Goal: Check status: Check status

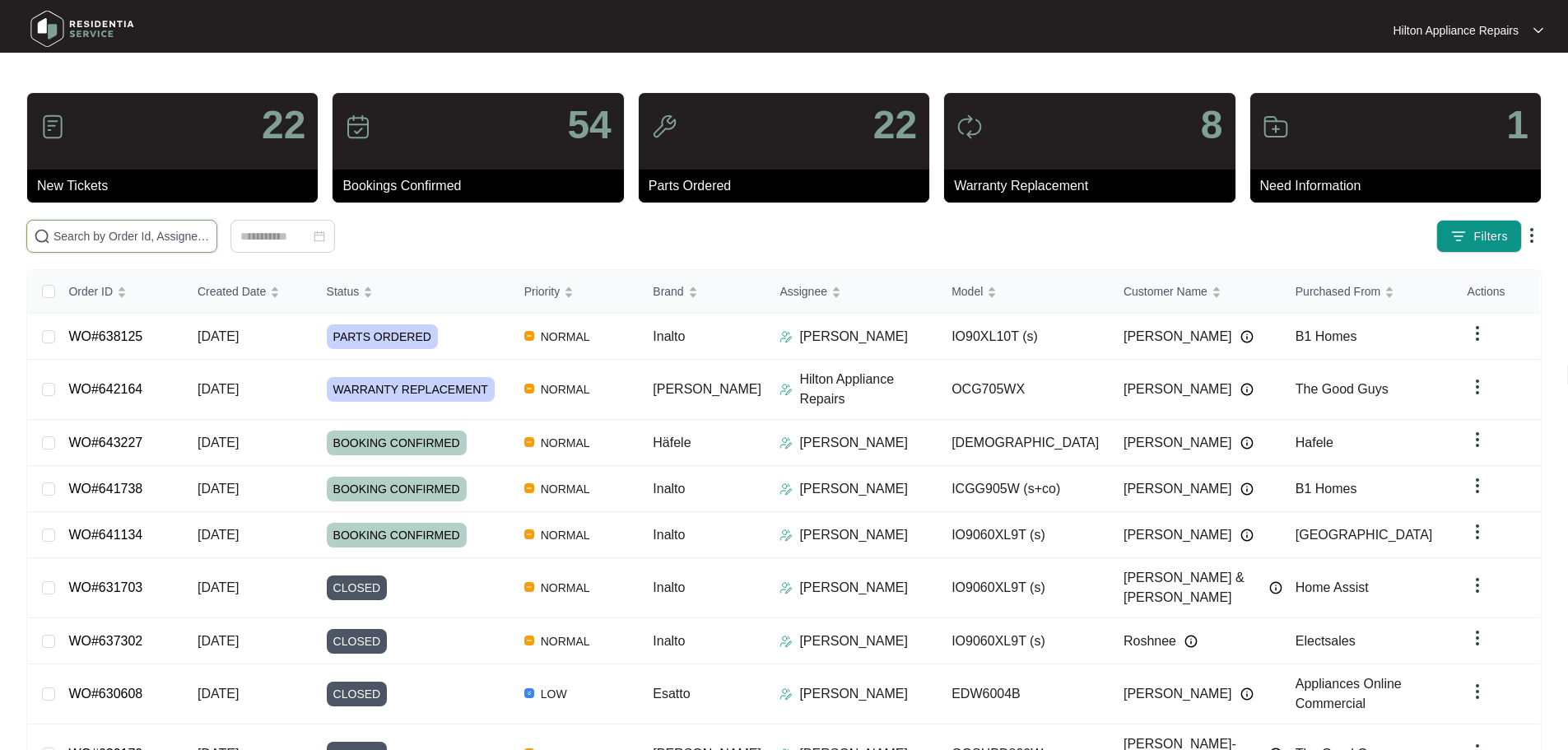
click at [209, 235] on input "text" at bounding box center [132, 236] width 157 height 18
click at [135, 241] on input "text" at bounding box center [132, 236] width 157 height 18
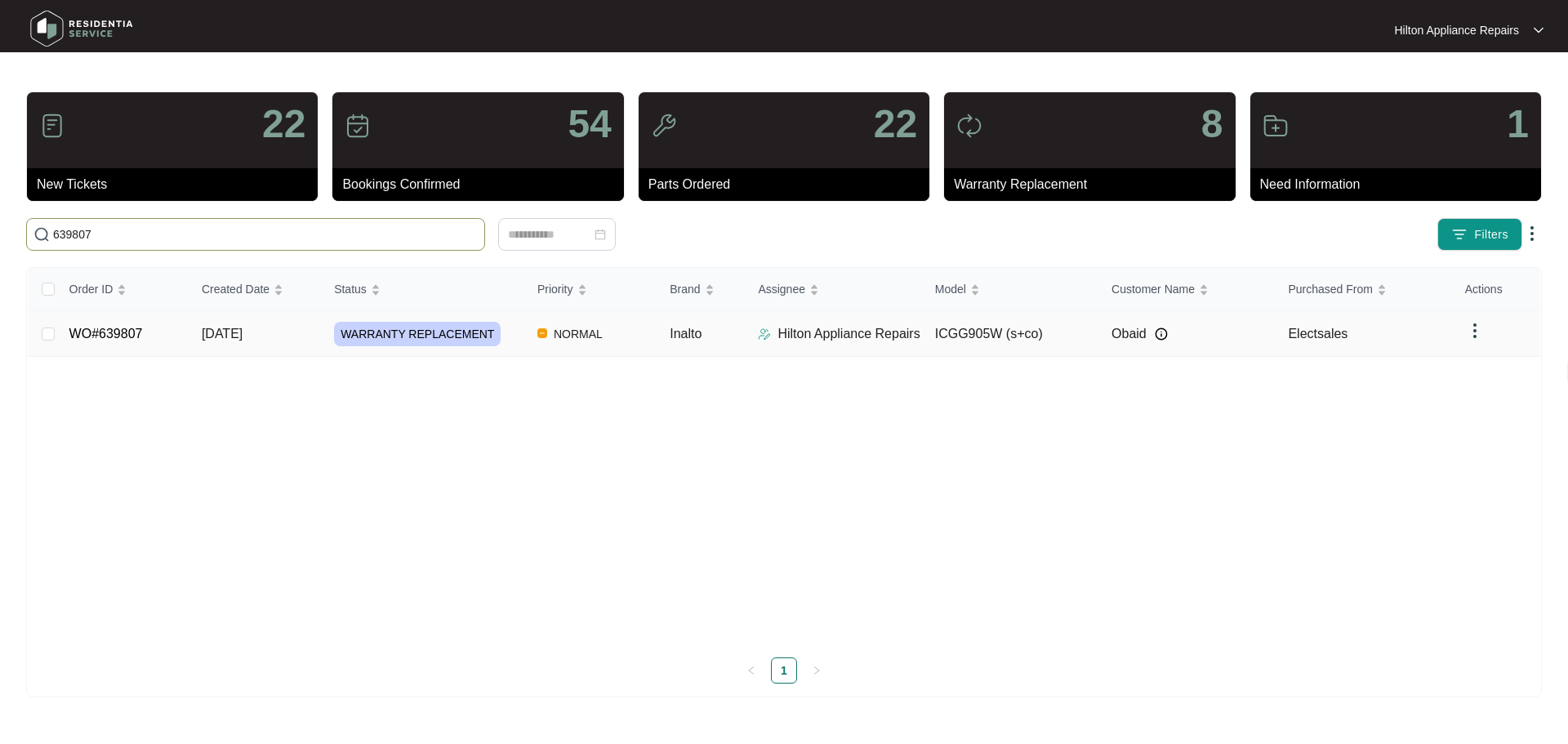
type input "639807"
click at [620, 339] on td "NORMAL" at bounding box center [591, 333] width 133 height 46
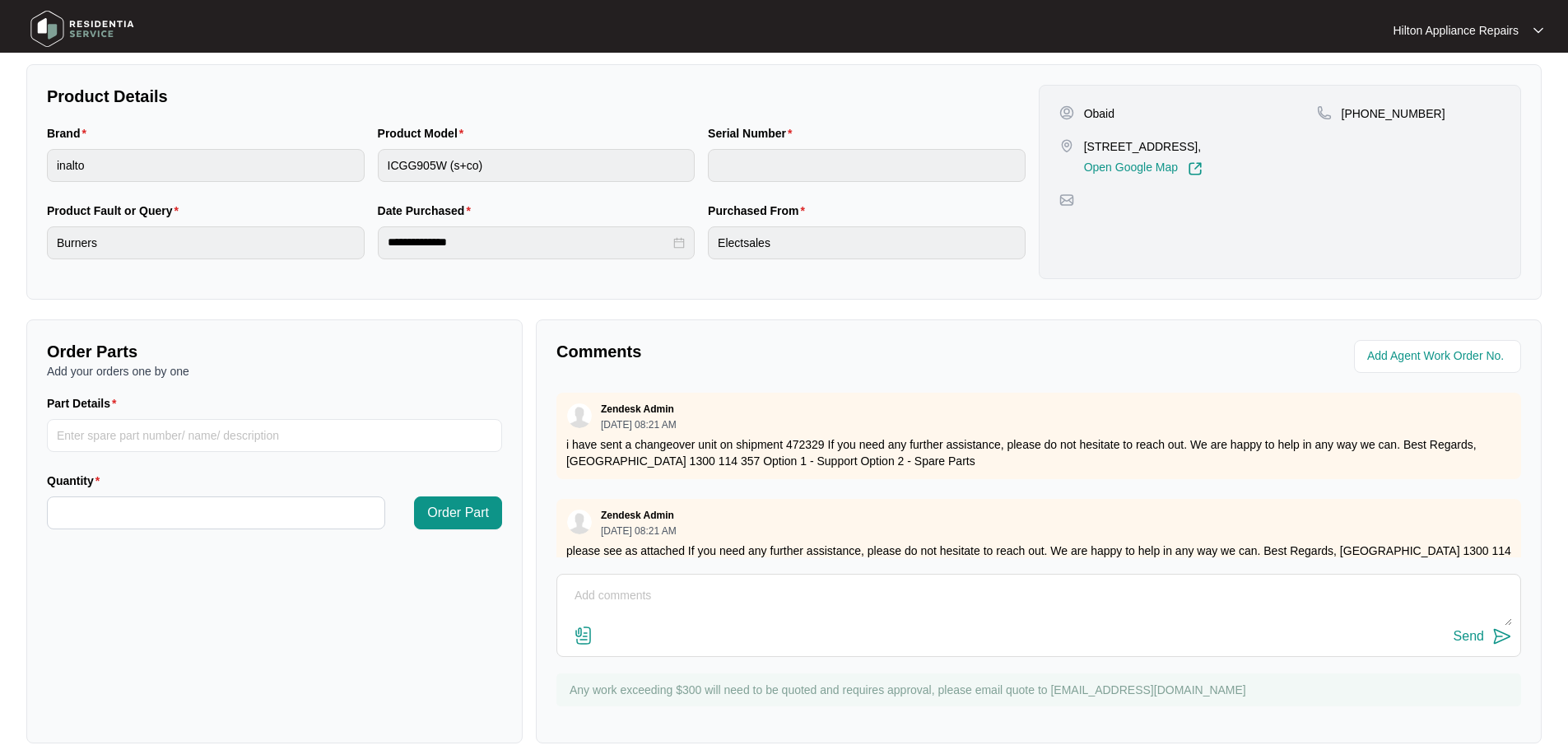
scroll to position [342, 0]
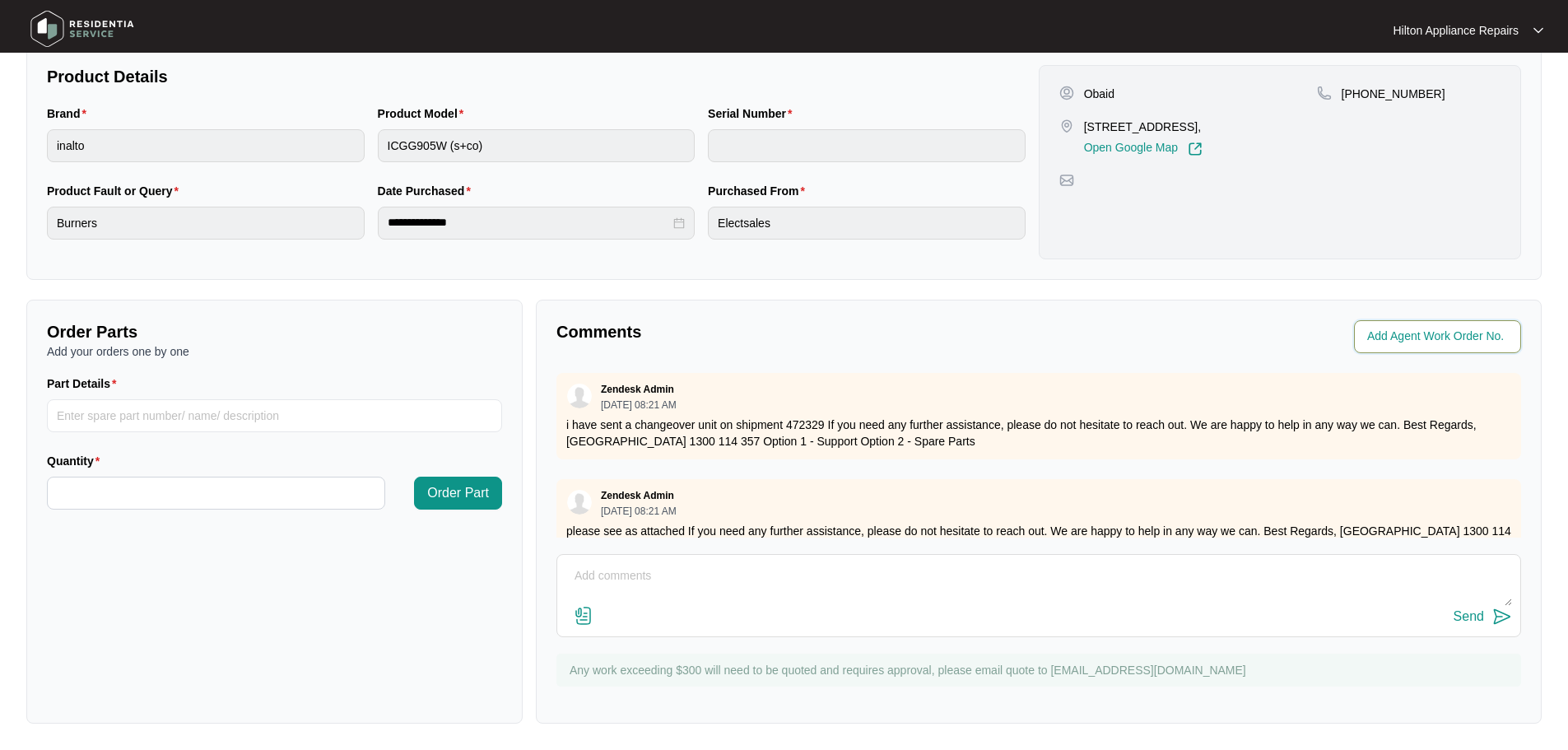
click at [1400, 336] on input "string" at bounding box center [1438, 337] width 144 height 20
type input "42161"
click at [1099, 292] on div "**********" at bounding box center [783, 226] width 1515 height 992
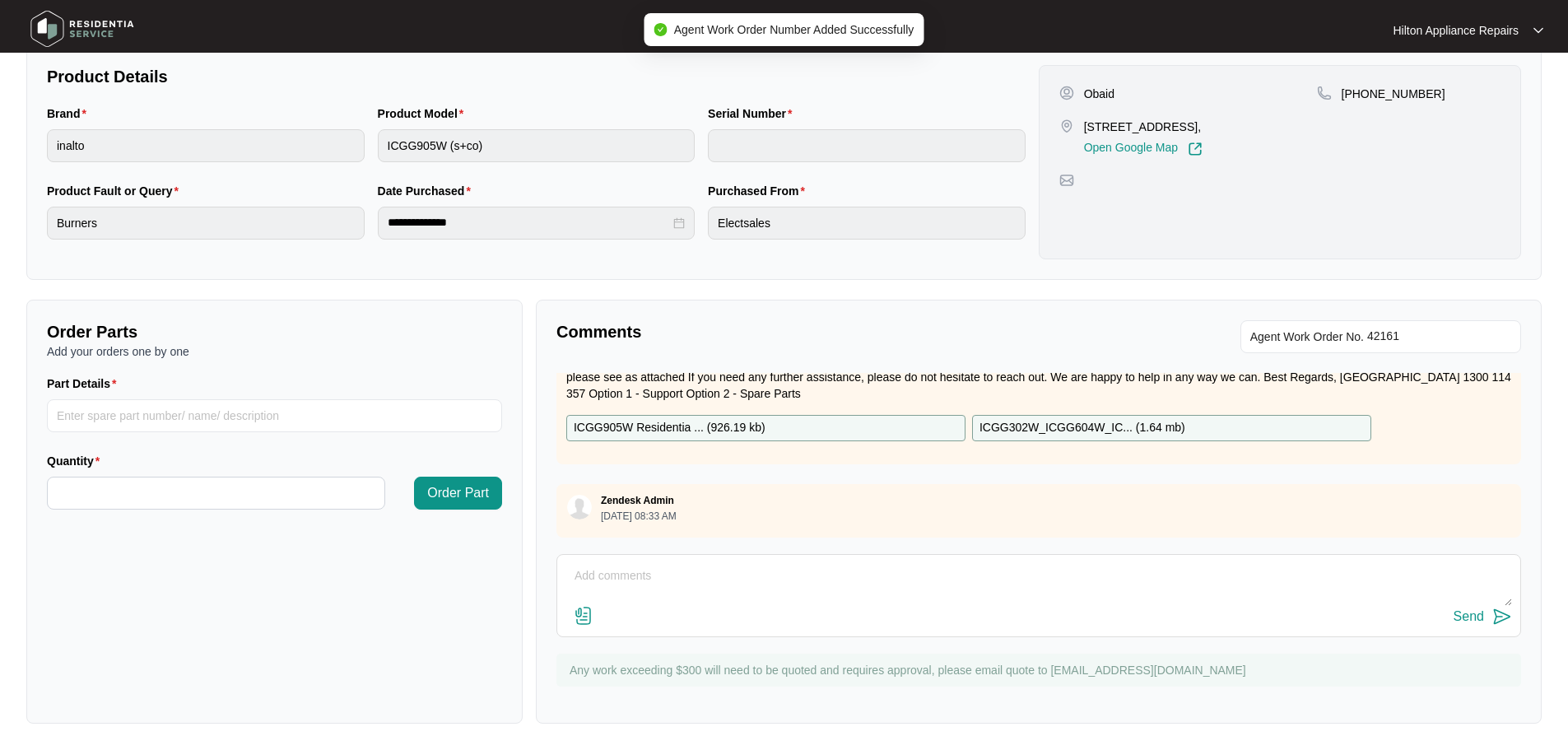
scroll to position [167, 0]
click at [906, 567] on textarea at bounding box center [1038, 583] width 947 height 43
click at [675, 603] on textarea "Hey Team, Please see below" at bounding box center [1038, 583] width 947 height 43
paste textarea "Hi [PERSON_NAME], He does not want to talk to us at all. I think he has blocked…"
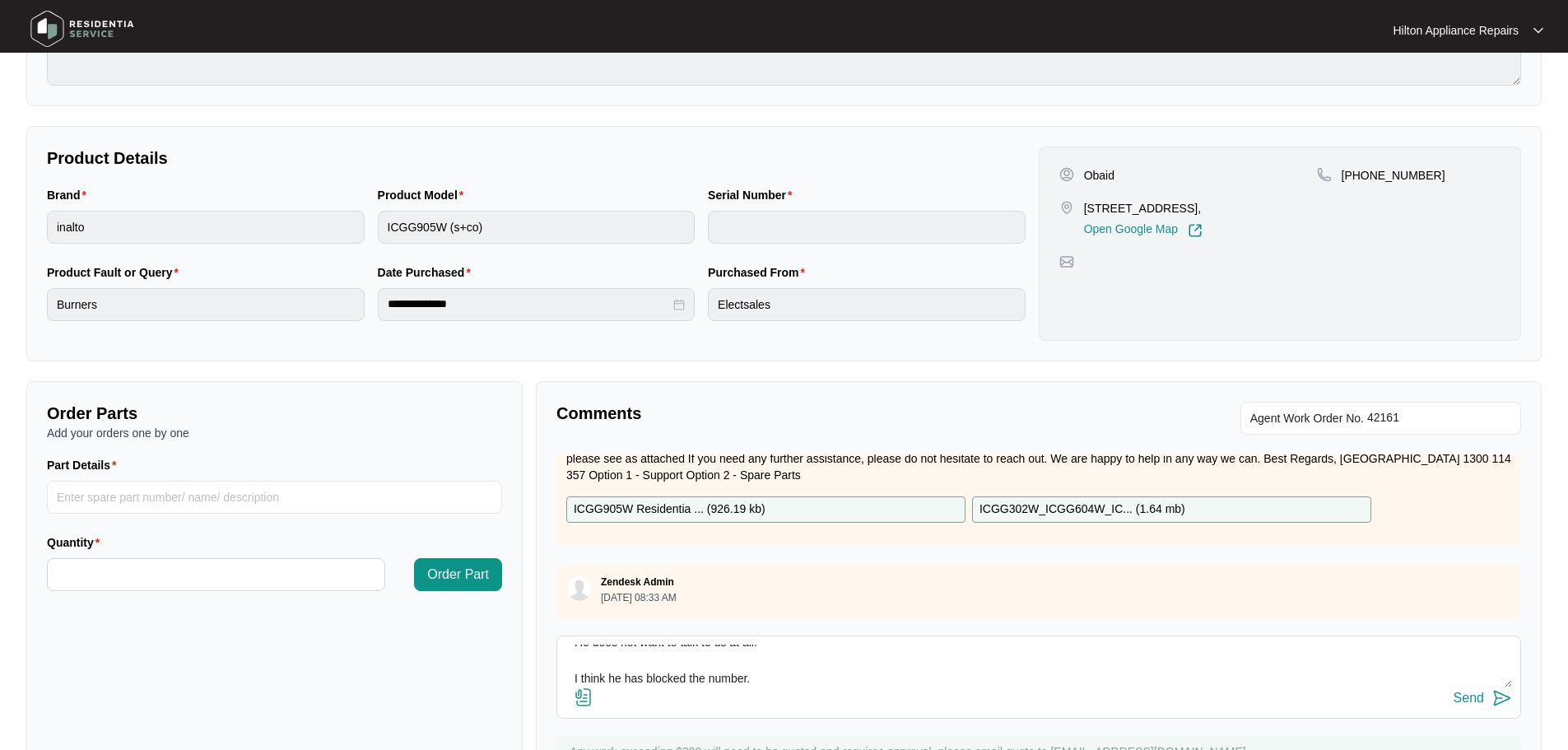
scroll to position [165, 0]
type textarea "Hey Team, Please see below: Hi [PERSON_NAME], He does not want to talk to us at…"
click at [1472, 699] on div "Send" at bounding box center [1468, 697] width 31 height 15
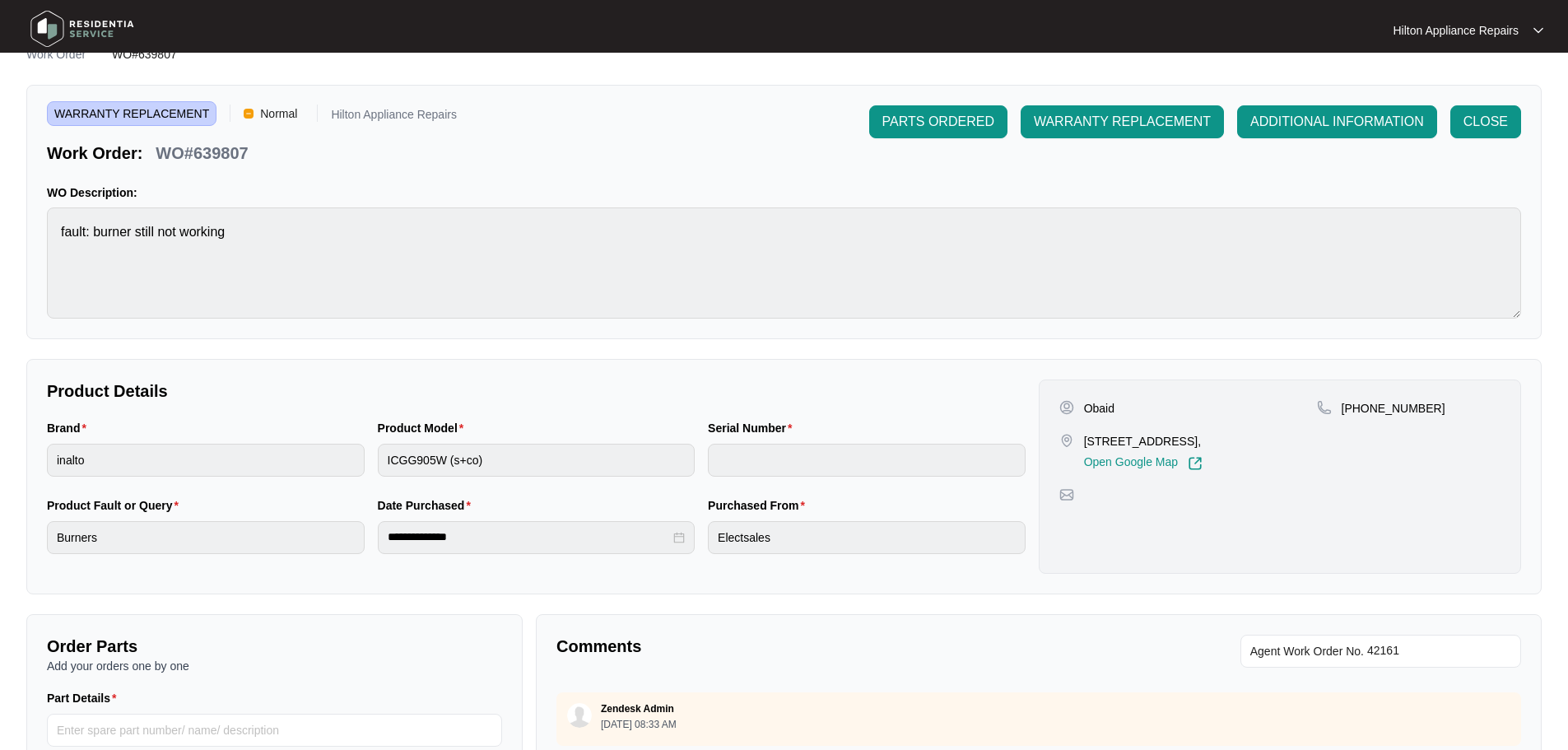
scroll to position [0, 0]
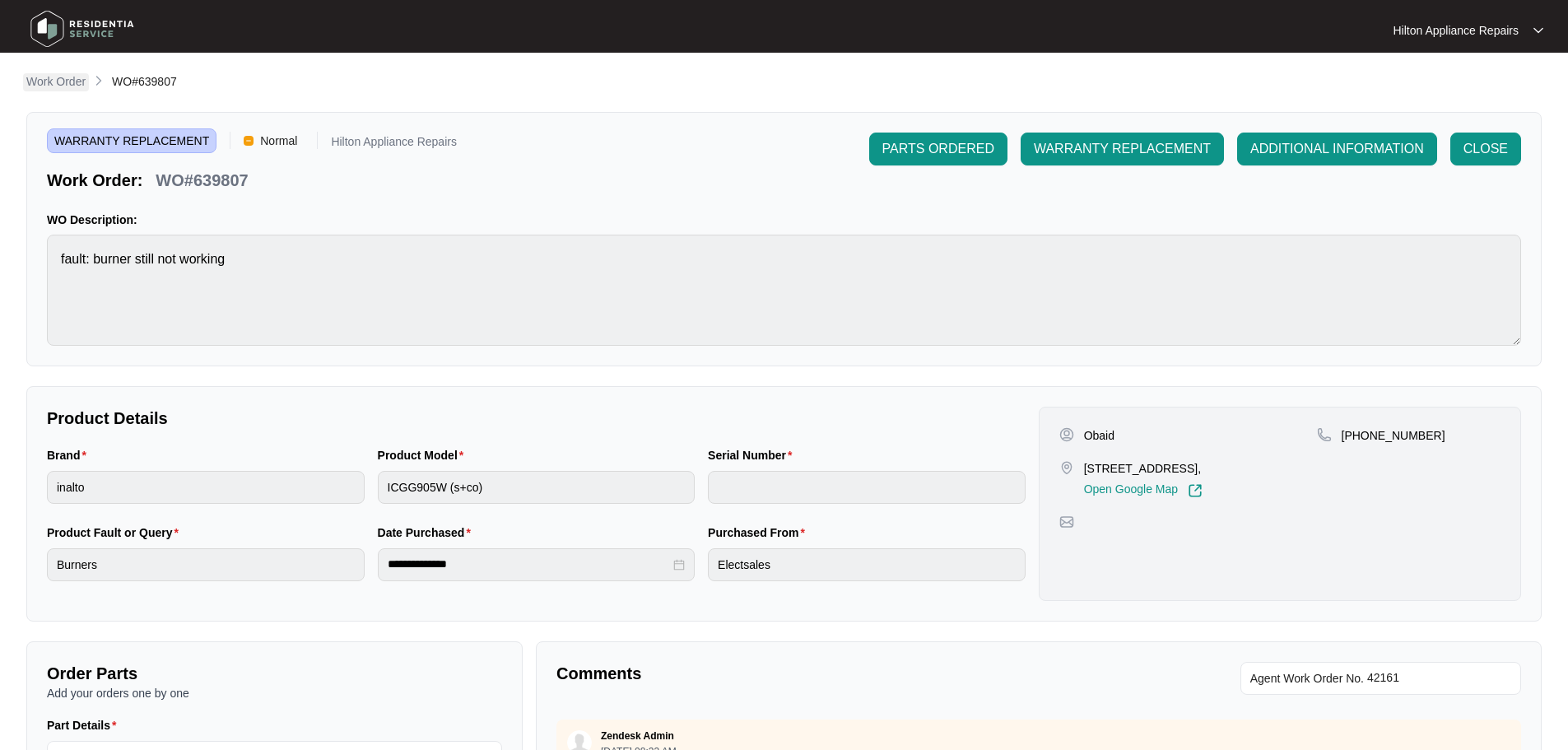
click at [69, 83] on p "Work Order" at bounding box center [55, 81] width 59 height 17
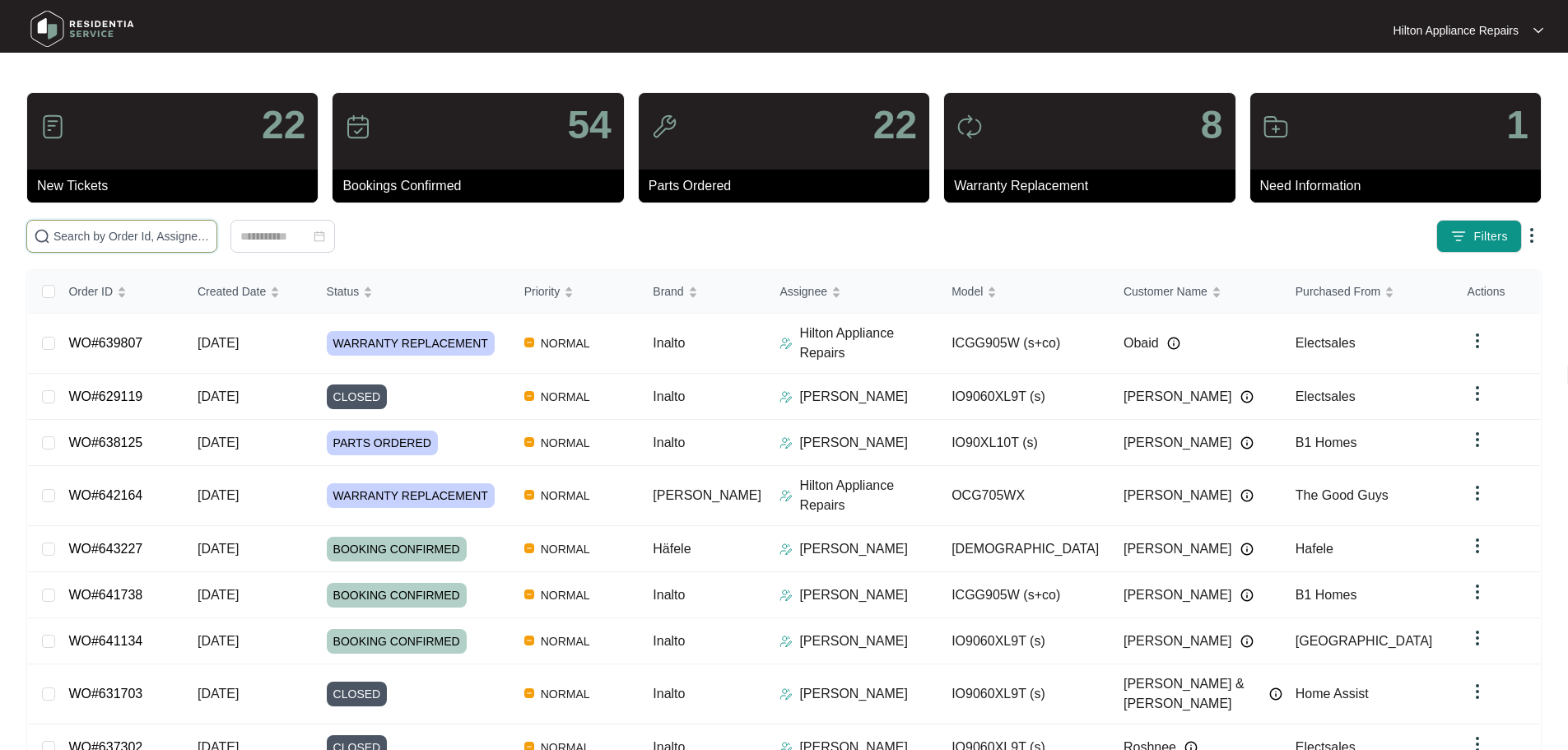
click at [209, 232] on input "text" at bounding box center [132, 236] width 157 height 18
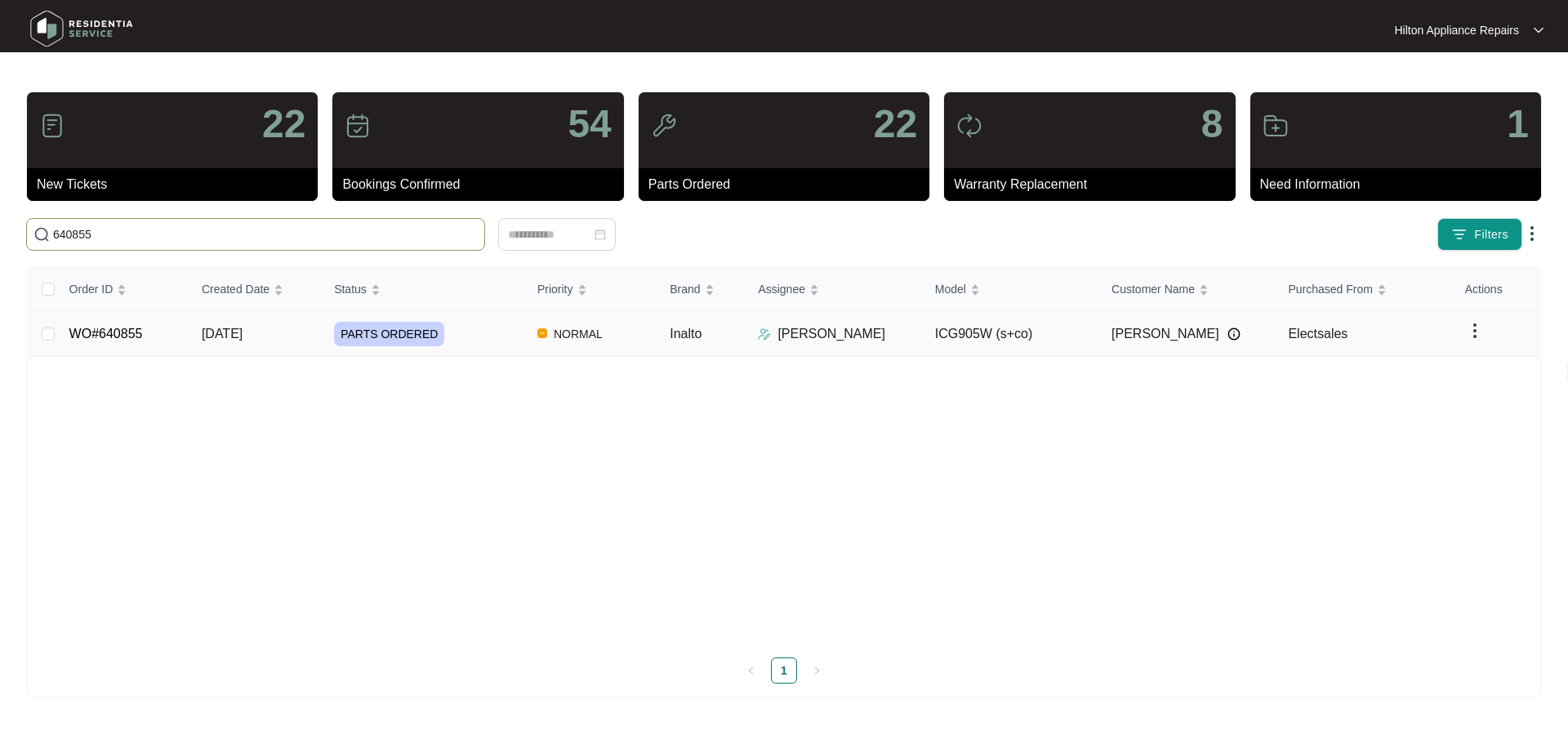
type input "640855"
click at [458, 338] on div "PARTS ORDERED" at bounding box center [429, 333] width 190 height 25
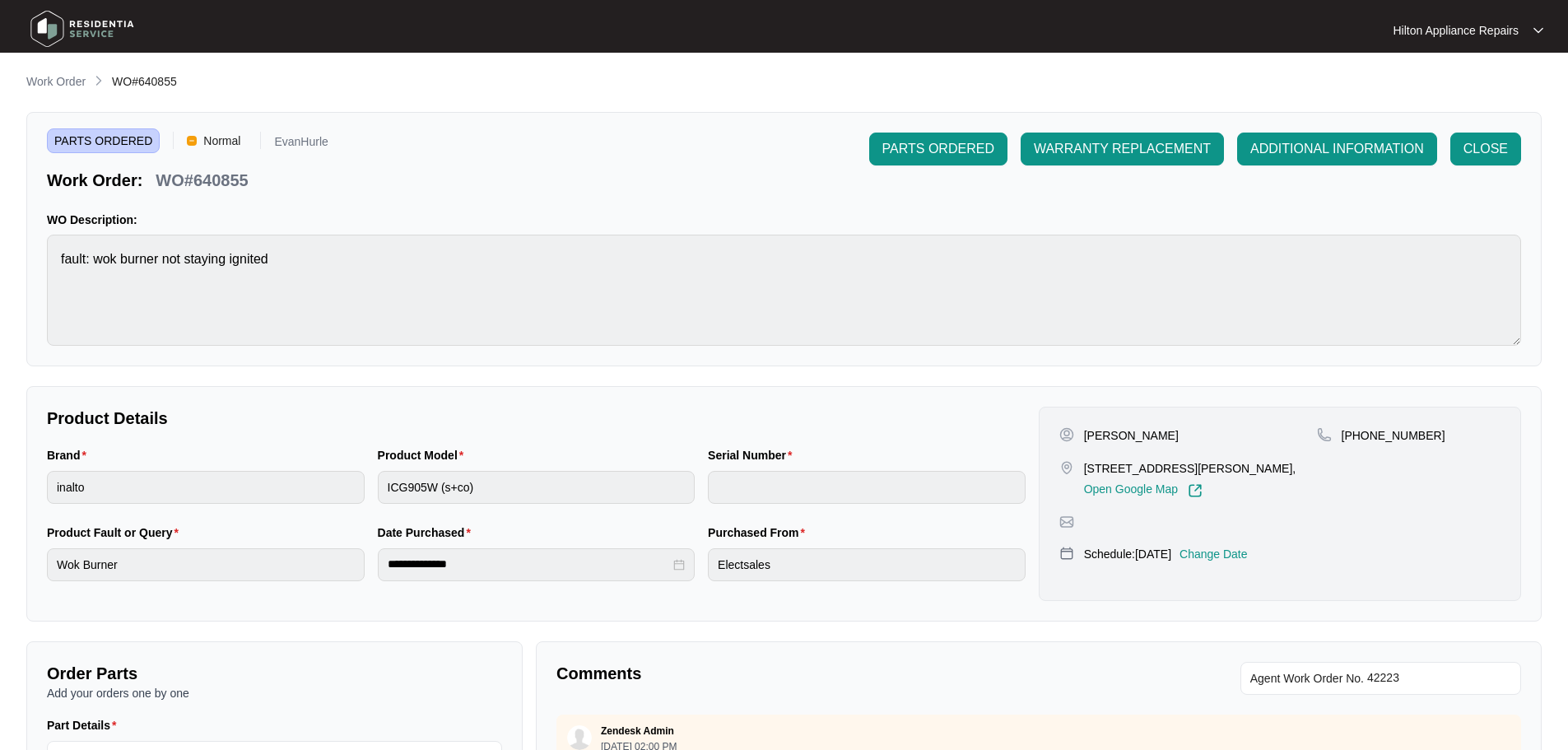
click at [69, 93] on div "**********" at bounding box center [783, 568] width 1515 height 992
click at [69, 83] on p "Work Order" at bounding box center [55, 81] width 59 height 17
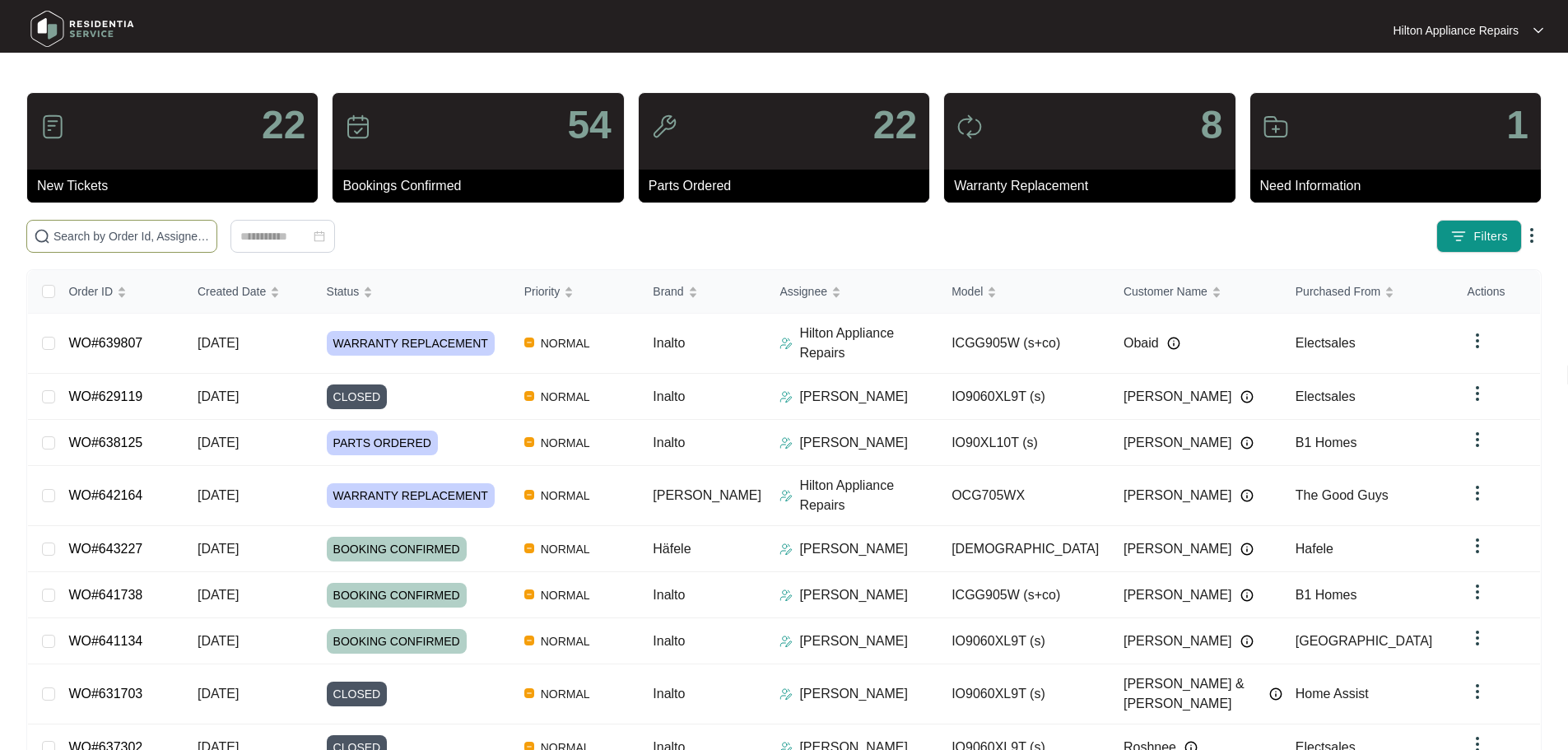
click at [172, 232] on input "text" at bounding box center [132, 236] width 157 height 18
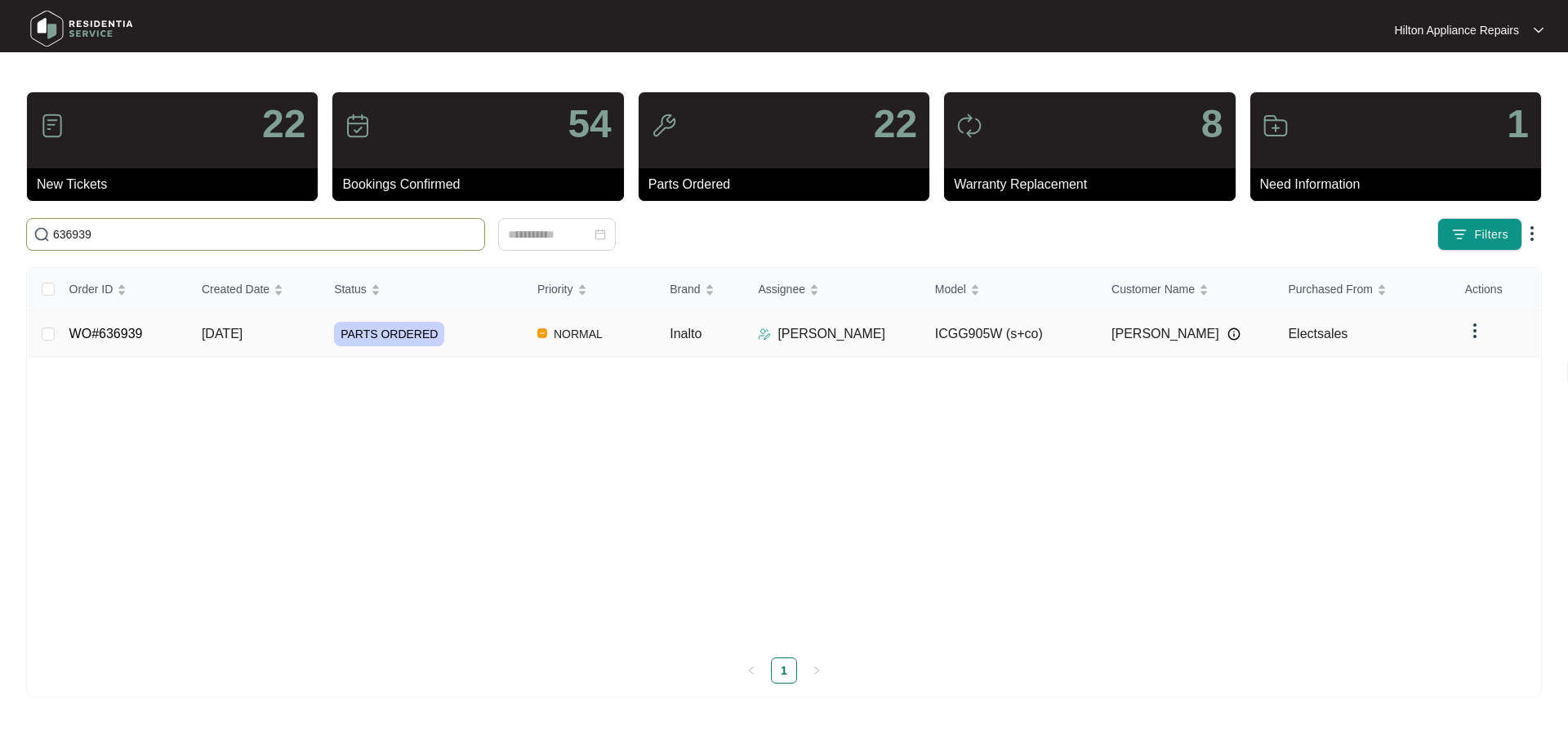
type input "636939"
click at [501, 337] on div "PARTS ORDERED" at bounding box center [429, 333] width 190 height 25
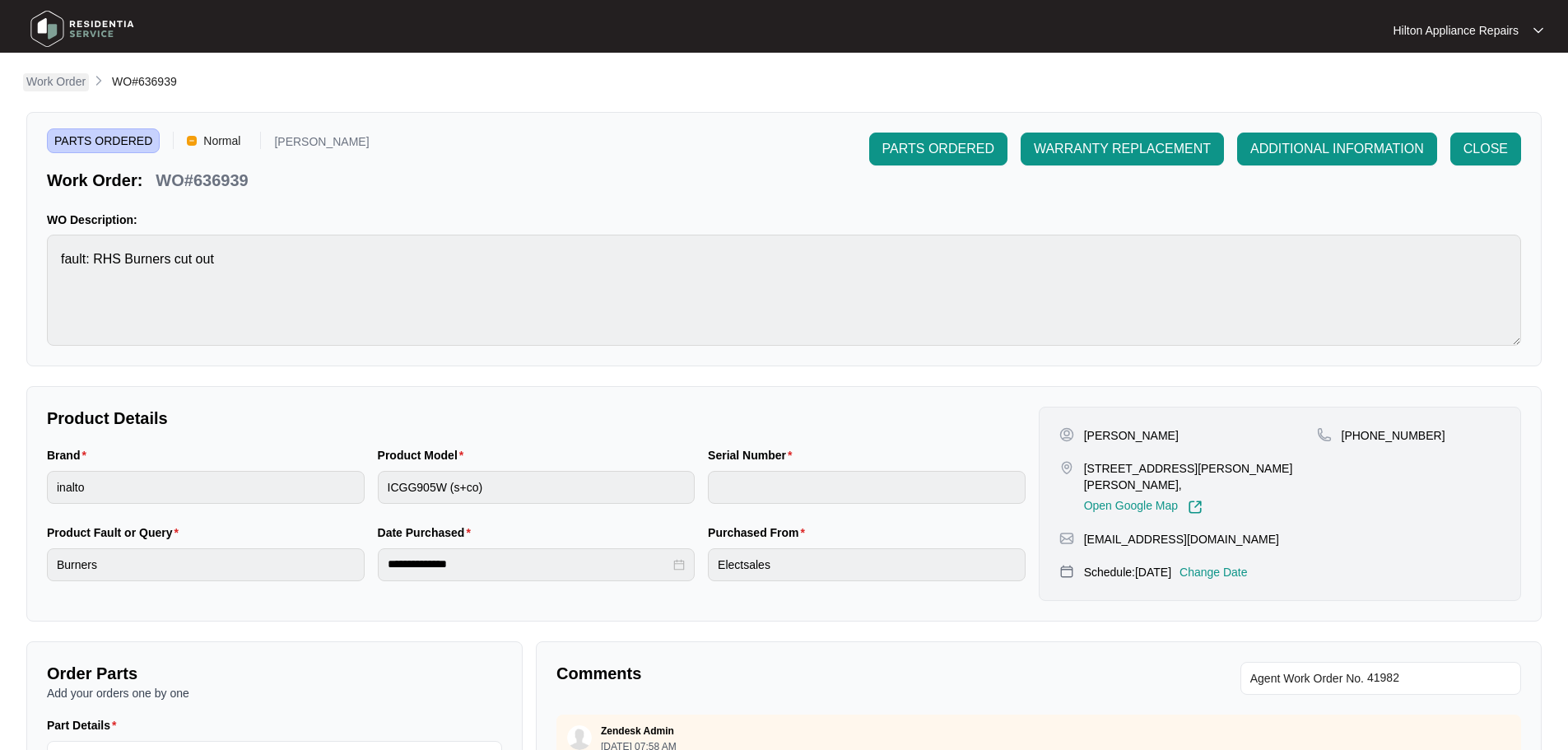
click at [62, 82] on p "Work Order" at bounding box center [55, 81] width 59 height 17
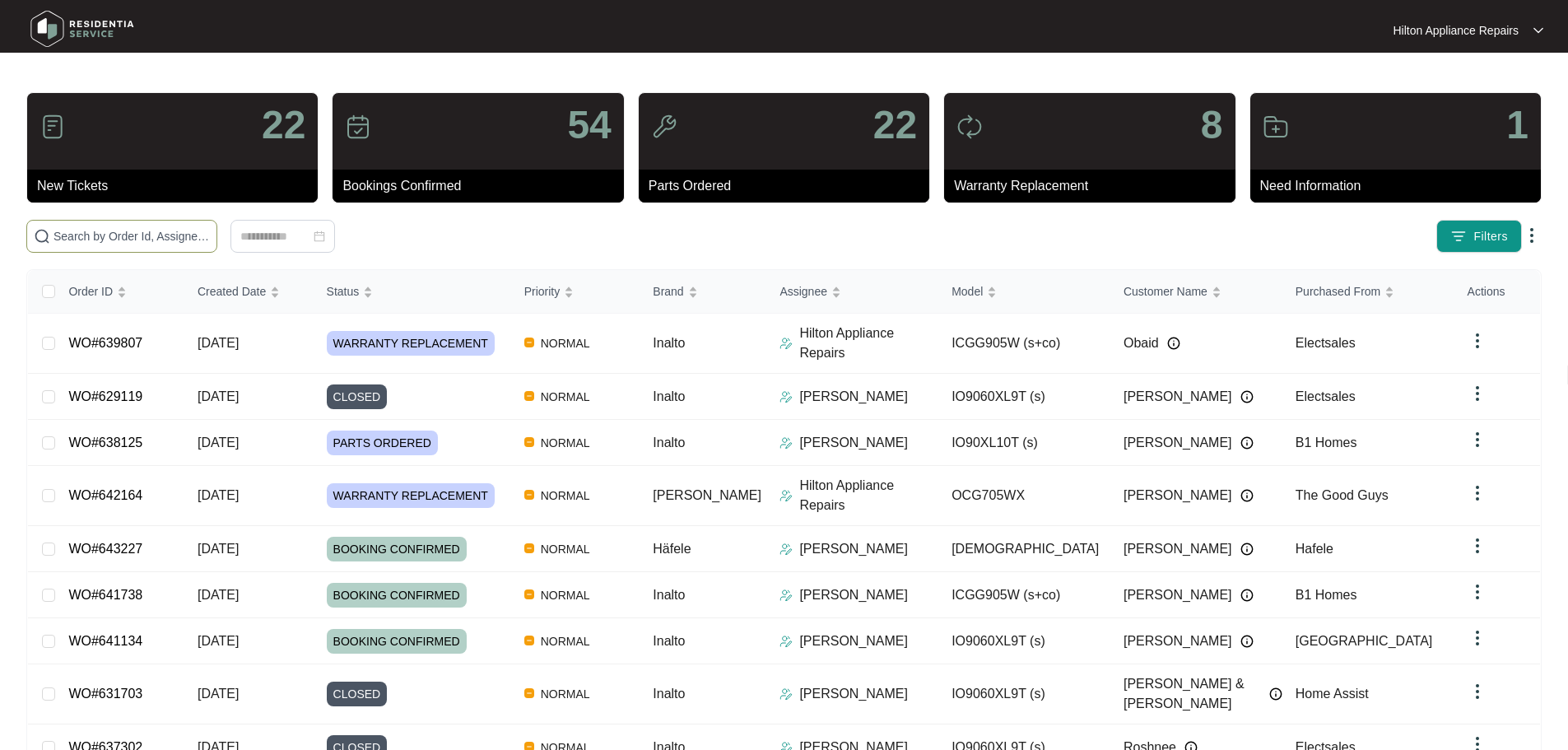
click at [205, 237] on input "text" at bounding box center [132, 236] width 157 height 18
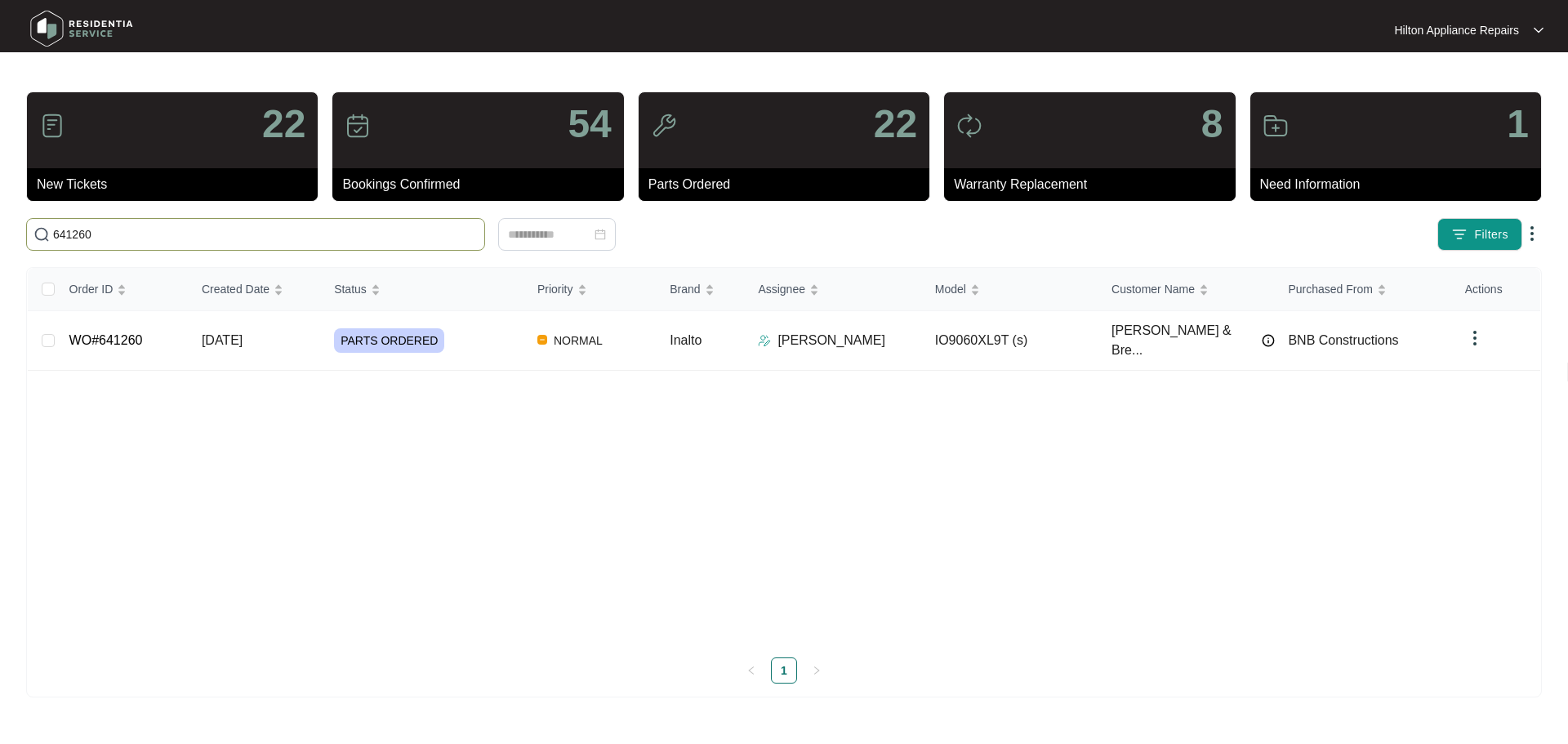
type input "641260"
click at [490, 328] on div "PARTS ORDERED" at bounding box center [429, 340] width 190 height 25
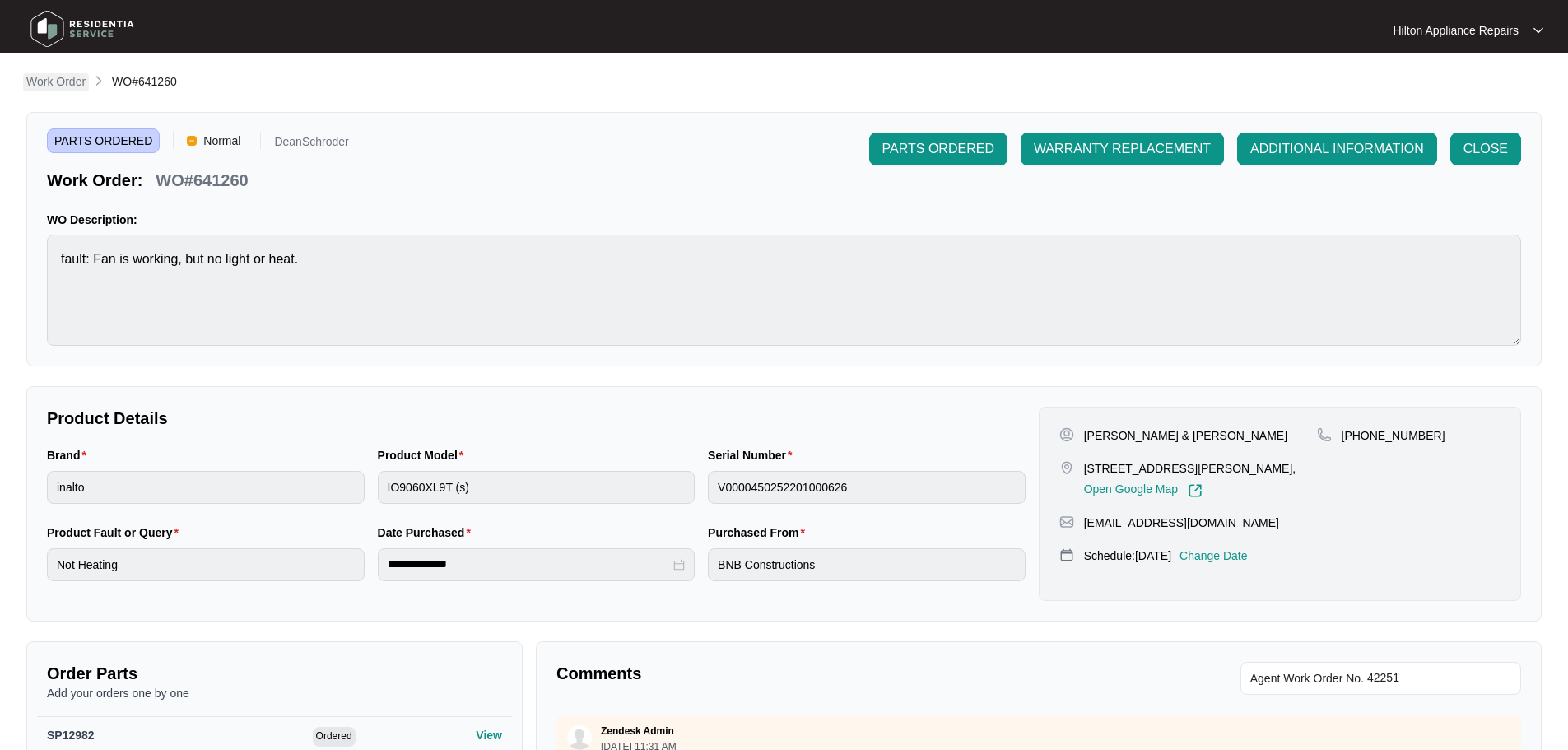
click at [83, 86] on p "Work Order" at bounding box center [55, 81] width 59 height 17
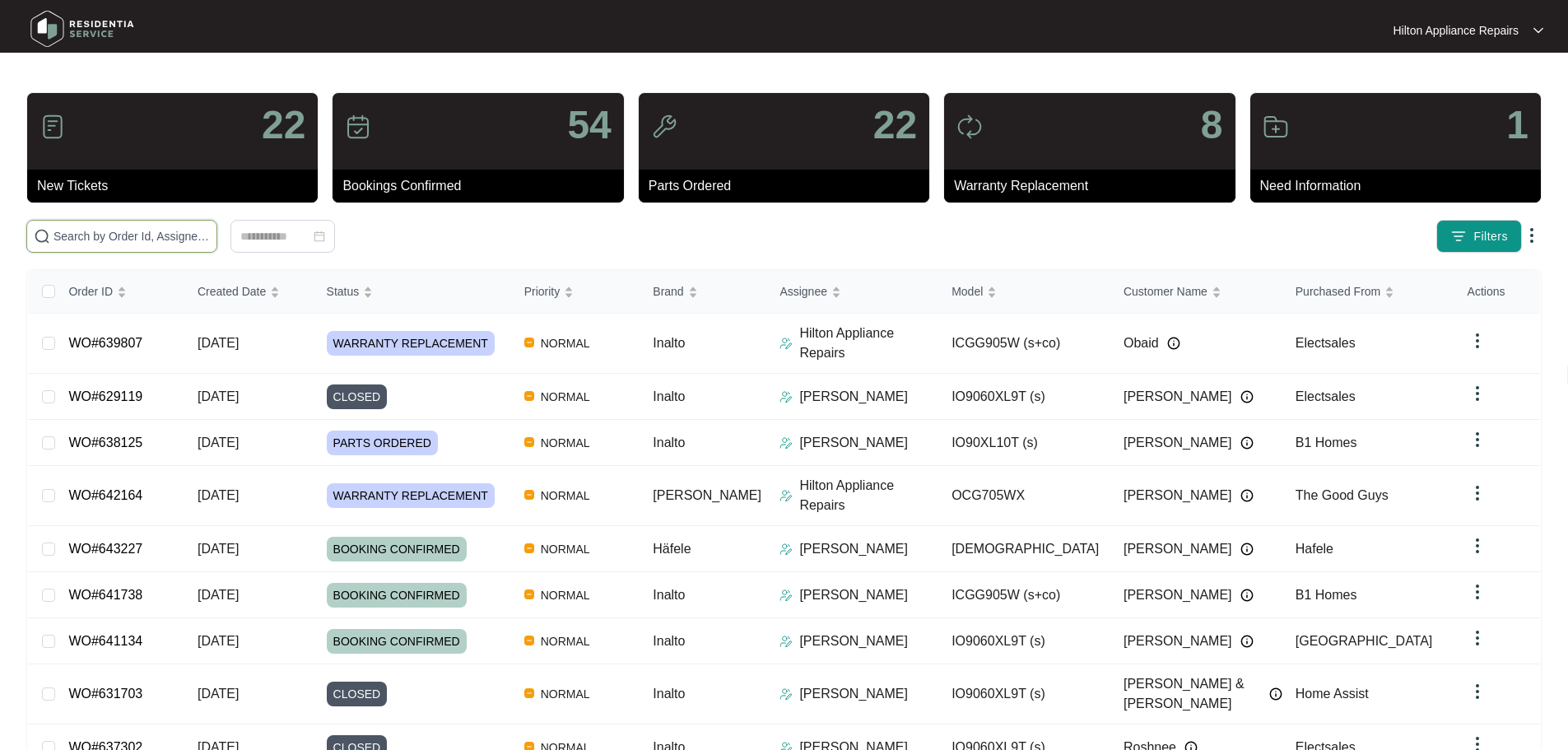
click at [204, 237] on input "text" at bounding box center [132, 236] width 157 height 18
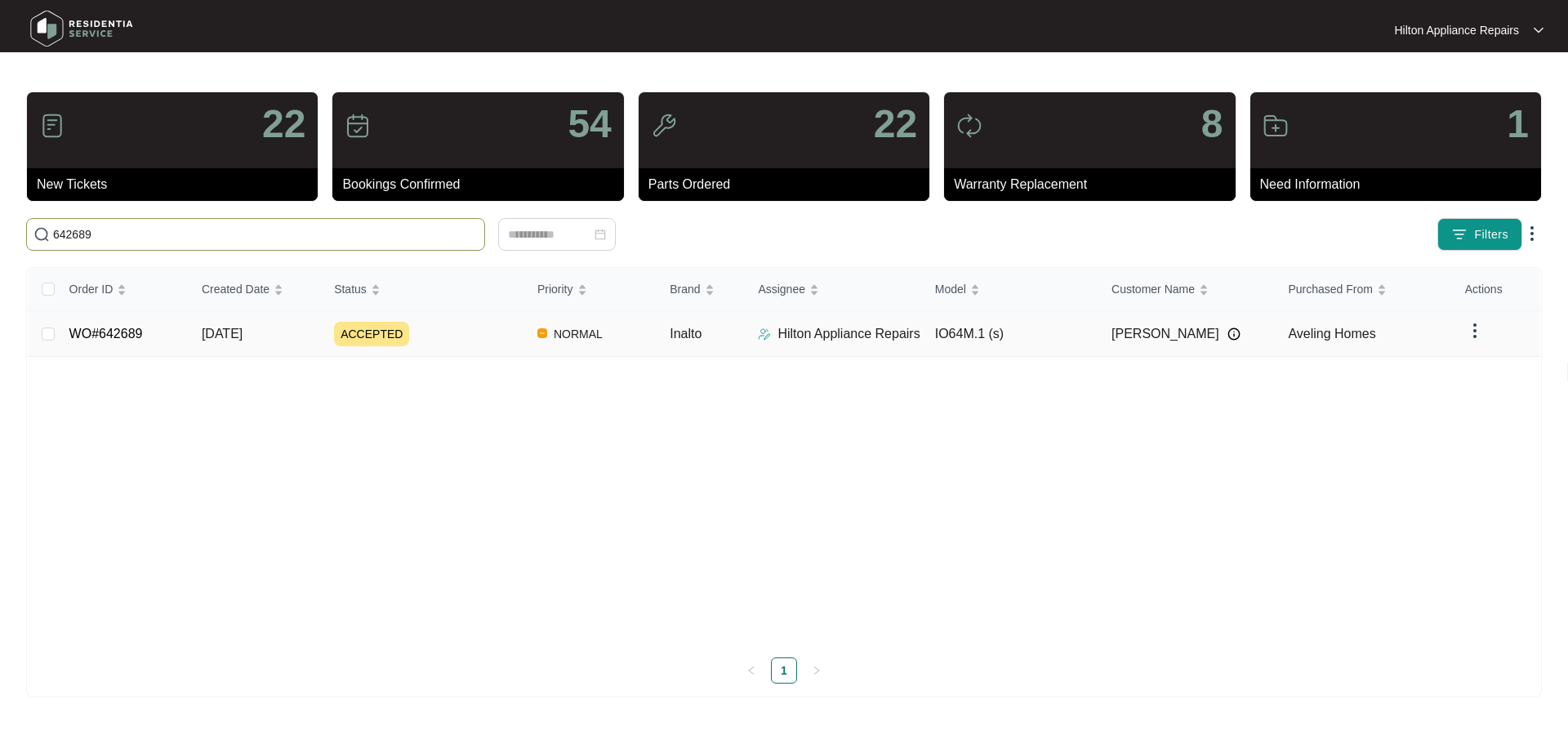
type input "642689"
click at [473, 327] on div "ACCEPTED" at bounding box center [429, 333] width 190 height 25
